Goal: Information Seeking & Learning: Learn about a topic

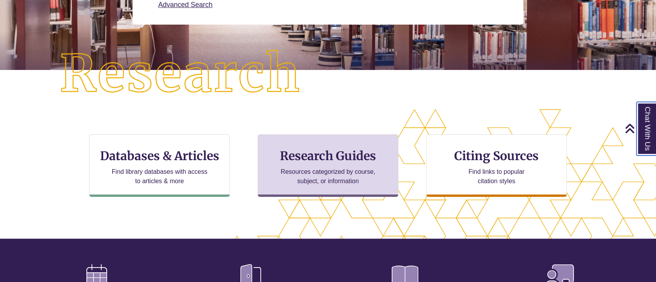
scroll to position [235, 0]
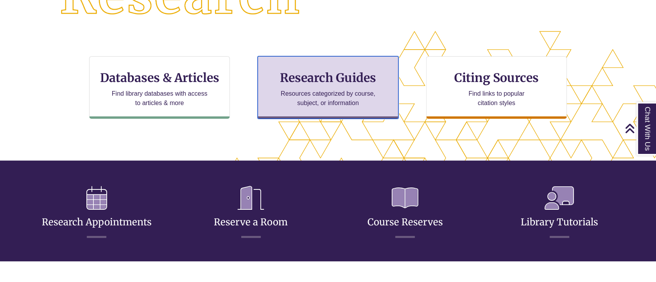
click at [321, 79] on h3 "Research Guides" at bounding box center [327, 77] width 127 height 15
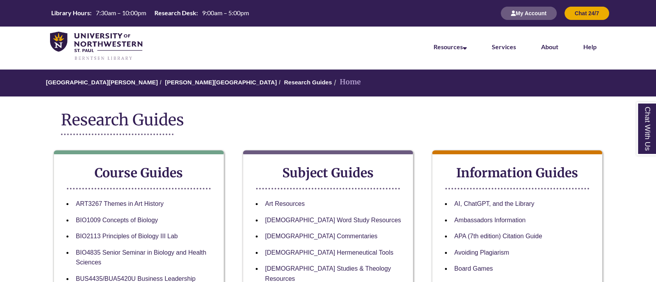
scroll to position [156, 0]
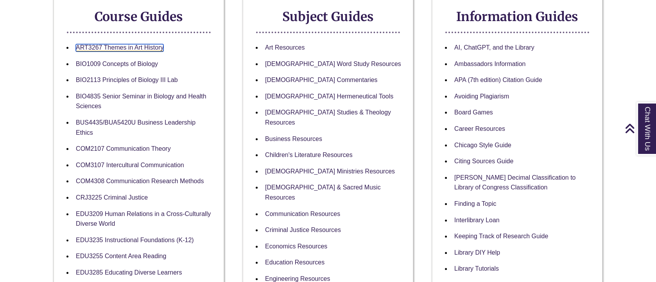
click at [118, 45] on link "ART3267 Themes in Art History" at bounding box center [120, 47] width 88 height 7
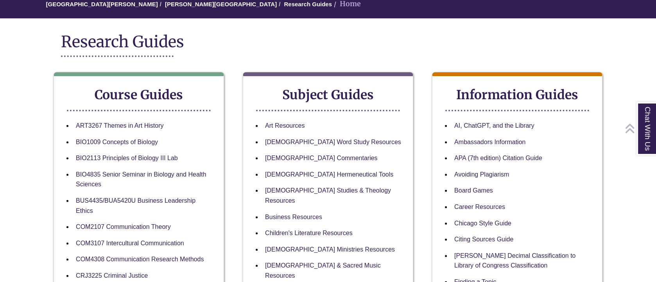
scroll to position [0, 0]
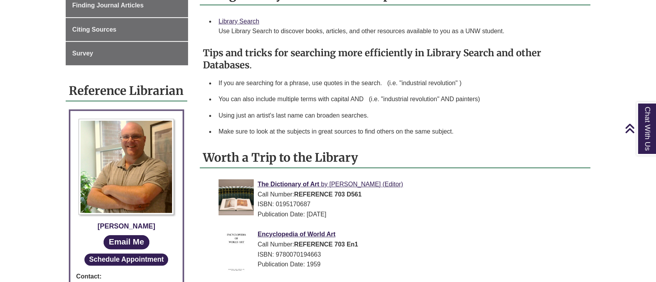
scroll to position [235, 0]
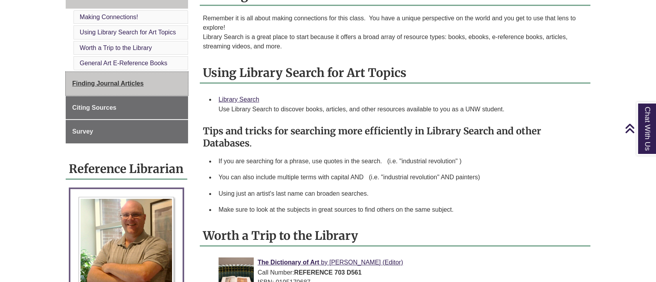
click at [87, 83] on span "Finding Journal Articles" at bounding box center [108, 83] width 72 height 7
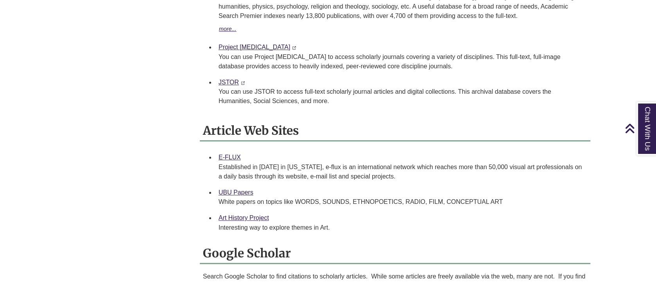
scroll to position [469, 0]
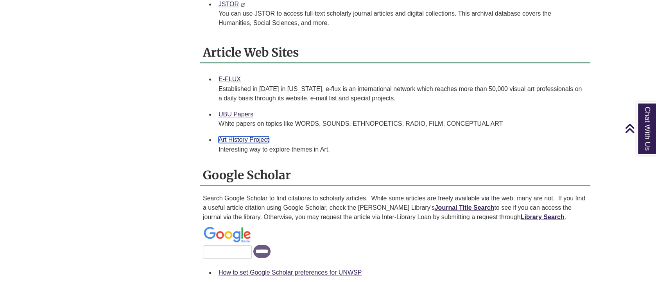
click at [258, 136] on link "Art History Project" at bounding box center [244, 139] width 50 height 7
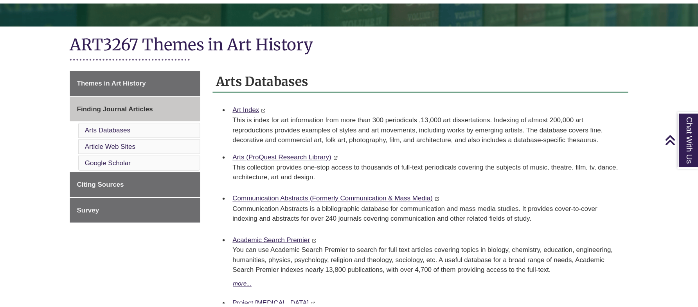
scroll to position [235, 0]
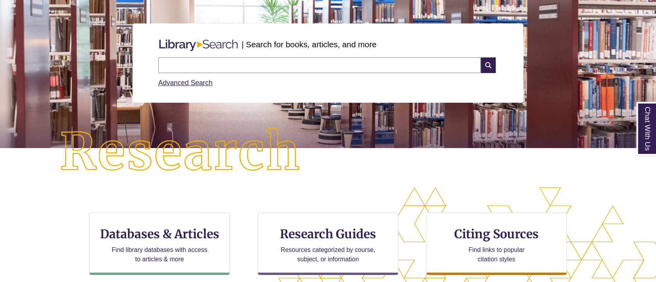
drag, startPoint x: 291, startPoint y: 64, endPoint x: 288, endPoint y: 69, distance: 5.4
click at [290, 64] on input "text" at bounding box center [319, 65] width 323 height 16
click at [200, 65] on input "text" at bounding box center [319, 65] width 323 height 16
type input "*******"
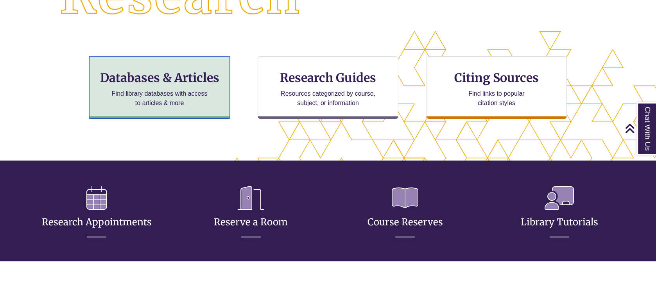
click at [192, 82] on h3 "Databases & Articles" at bounding box center [159, 77] width 127 height 15
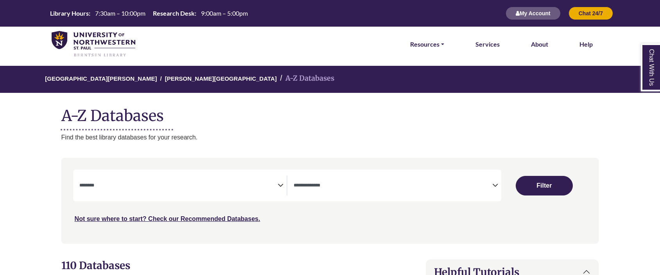
select select "Database Subject Filter"
select select "Database Types Filter"
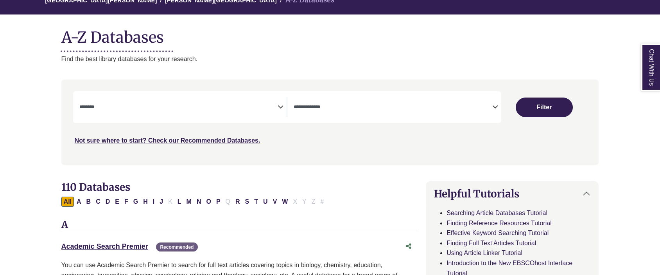
scroll to position [156, 0]
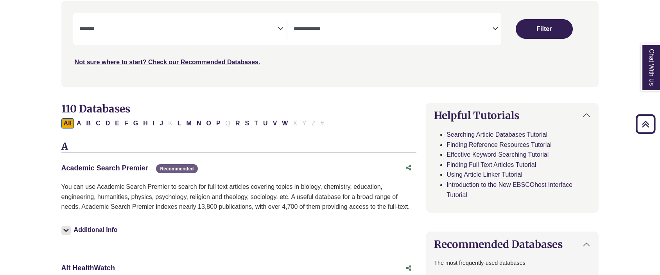
click at [279, 24] on icon "Search filters" at bounding box center [281, 28] width 6 height 12
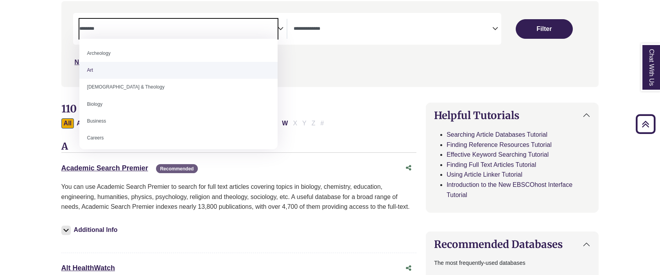
select select "*****"
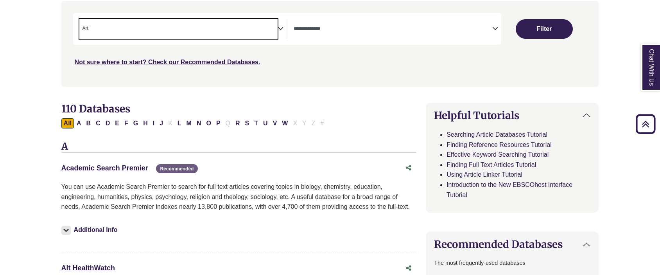
scroll to position [7, 0]
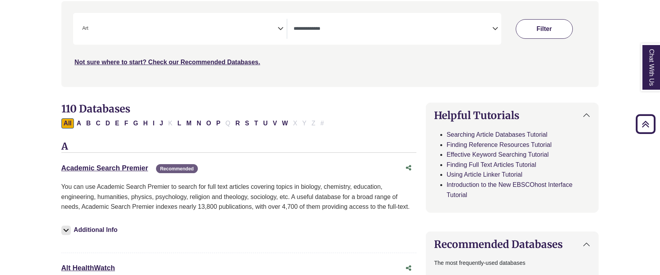
click at [553, 31] on button "Filter" at bounding box center [544, 29] width 57 height 20
select select "Database Types Filter"
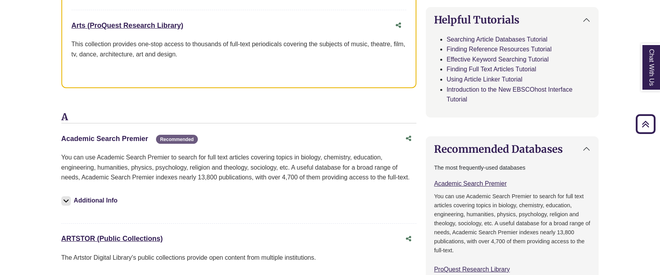
scroll to position [313, 0]
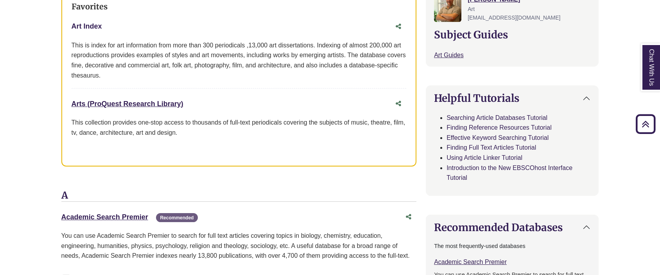
click at [85, 29] on link "Art Index This link opens in a new window" at bounding box center [87, 26] width 31 height 8
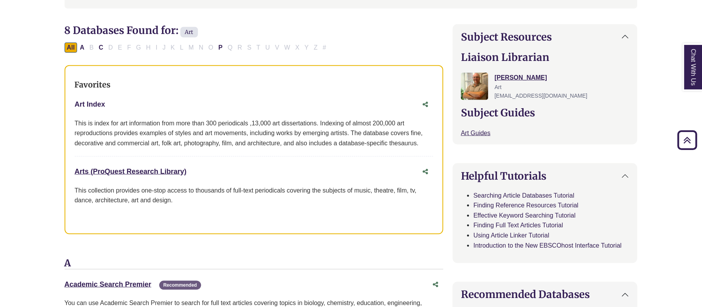
scroll to position [8, 0]
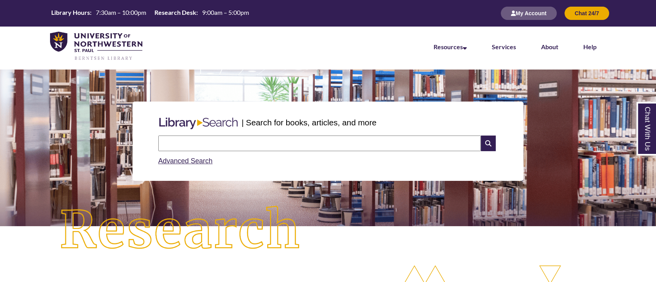
click at [180, 145] on input "text" at bounding box center [319, 144] width 323 height 16
type input "**********"
